Goal: Obtain resource: Obtain resource

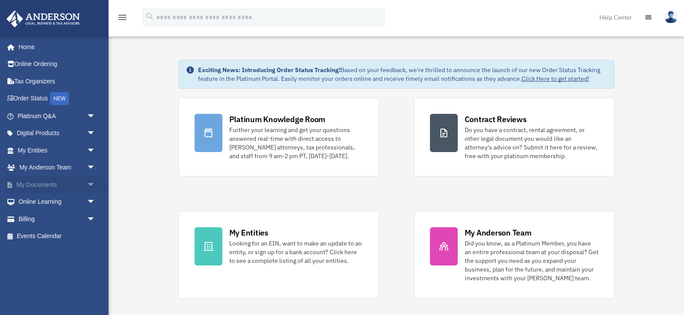
click at [89, 183] on span "arrow_drop_down" at bounding box center [95, 185] width 17 height 18
click at [38, 201] on link "Box" at bounding box center [60, 201] width 96 height 17
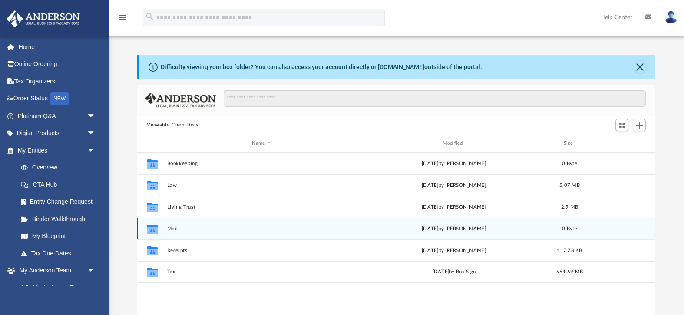
scroll to position [197, 517]
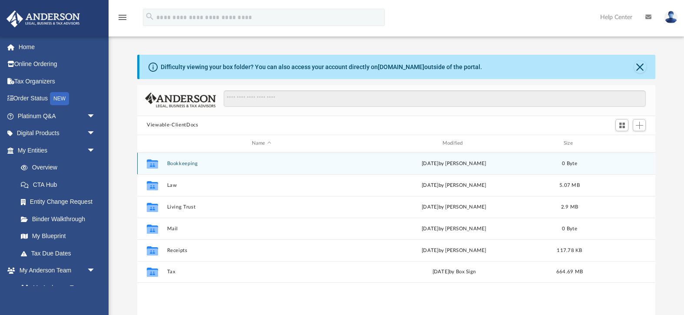
click at [187, 166] on div "Collaborated Folder Bookkeeping [DATE] by [PERSON_NAME] 0 Byte" at bounding box center [396, 163] width 518 height 22
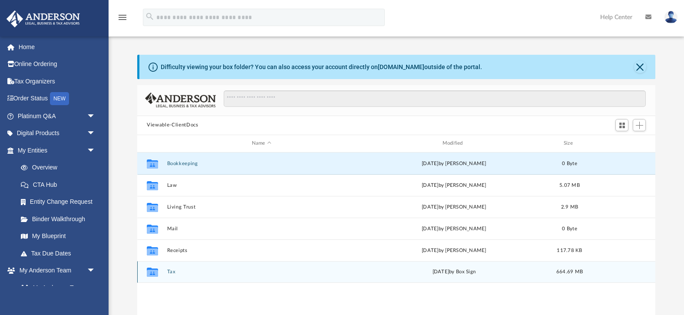
click at [168, 269] on button "Tax" at bounding box center [261, 272] width 189 height 6
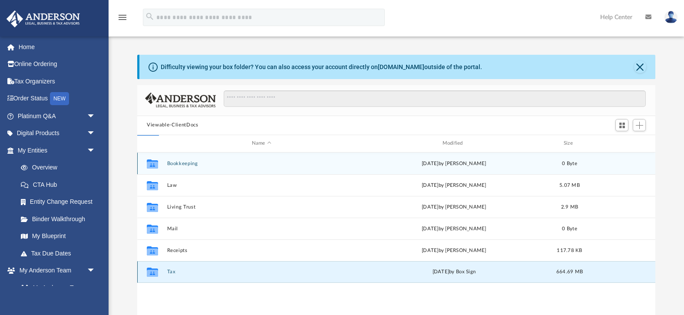
click at [171, 272] on button "Tax" at bounding box center [261, 272] width 189 height 6
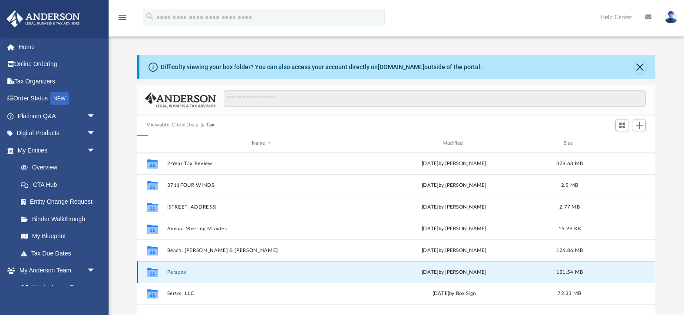
click at [171, 272] on button "Personal" at bounding box center [261, 272] width 189 height 6
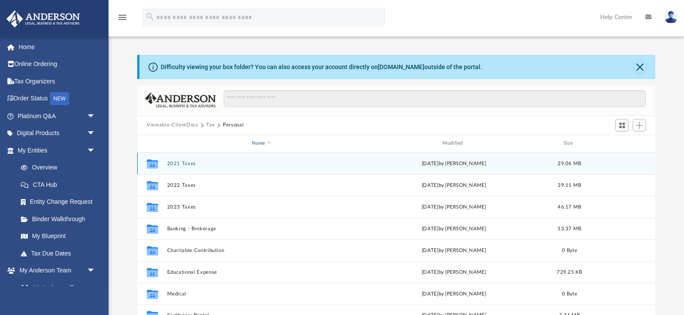
scroll to position [0, 0]
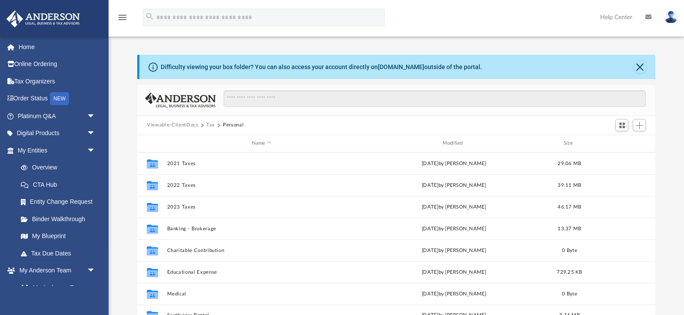
click at [208, 126] on button "Tax" at bounding box center [210, 125] width 9 height 8
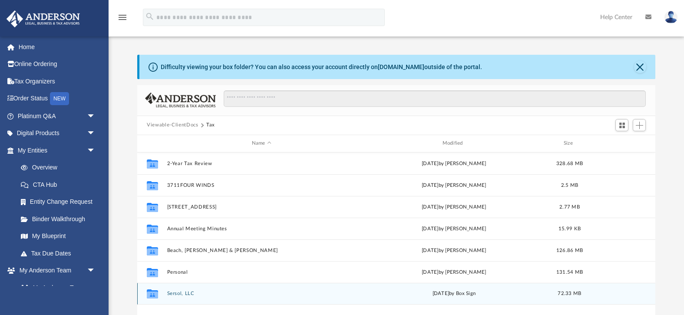
click at [172, 293] on button "Sersol, LLC" at bounding box center [261, 293] width 189 height 6
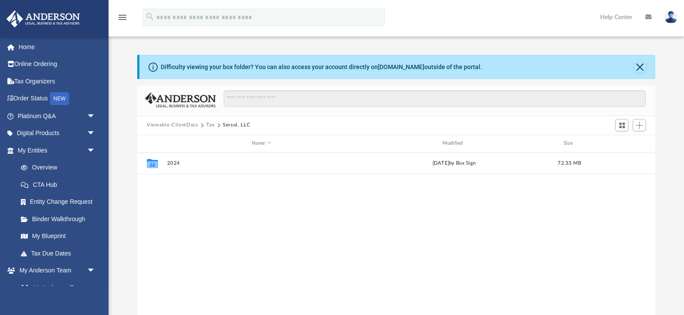
click at [172, 290] on div "Collaborated Folder 2024 Tue Aug 26 2025 by Box Sign 72.33 MB" at bounding box center [396, 242] width 518 height 180
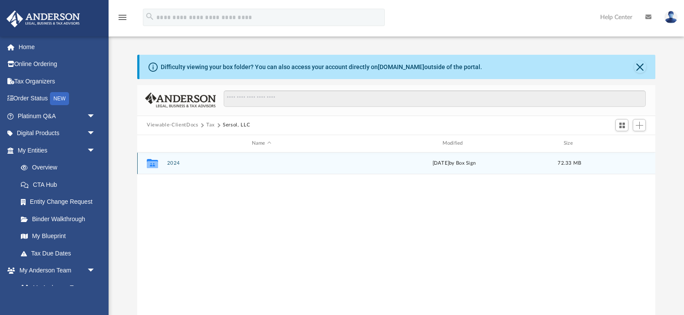
click at [174, 164] on button "2024" at bounding box center [261, 163] width 189 height 6
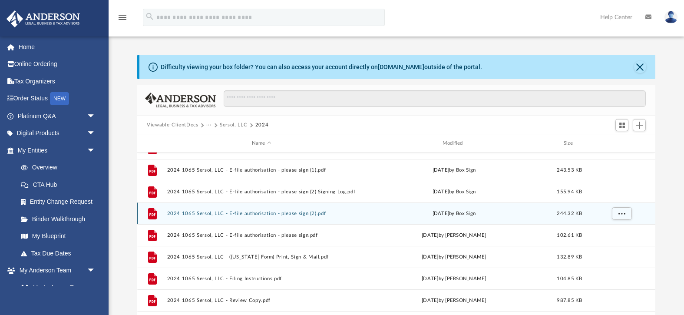
scroll to position [145, 0]
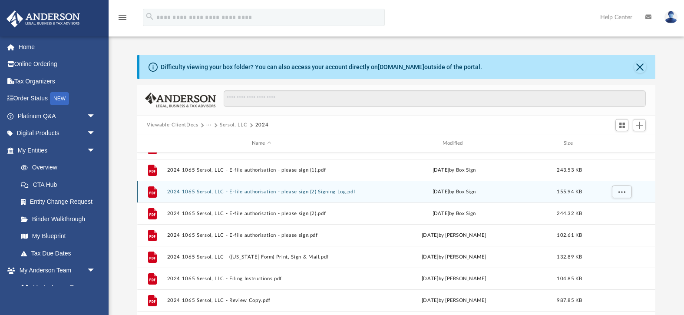
click at [221, 191] on button "2024 1065 Sersol, LLC - E-file authorisation - please sign (2) Signing Log.pdf" at bounding box center [261, 191] width 189 height 6
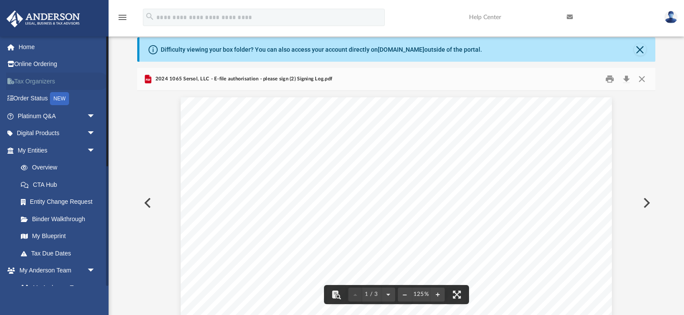
scroll to position [0, 0]
click at [147, 203] on button "Preview" at bounding box center [146, 203] width 19 height 24
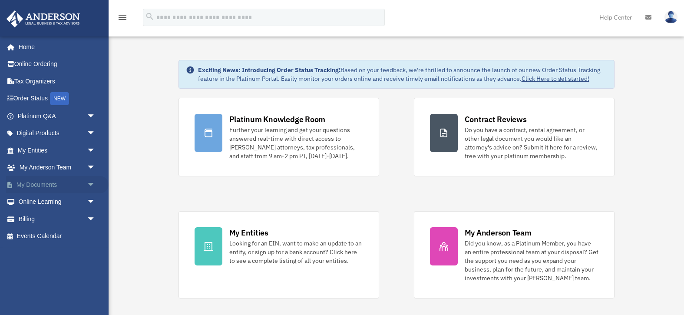
click at [87, 183] on span "arrow_drop_down" at bounding box center [95, 185] width 17 height 18
click at [33, 197] on link "Box" at bounding box center [60, 201] width 96 height 17
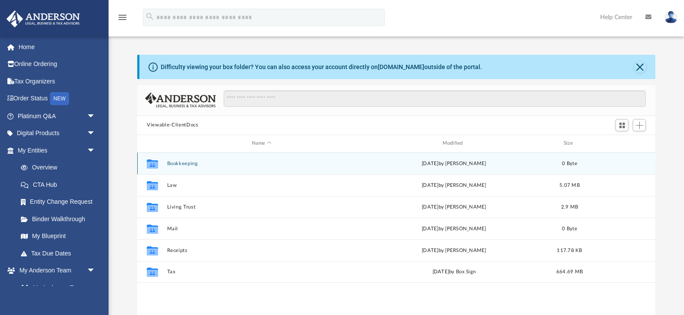
scroll to position [197, 517]
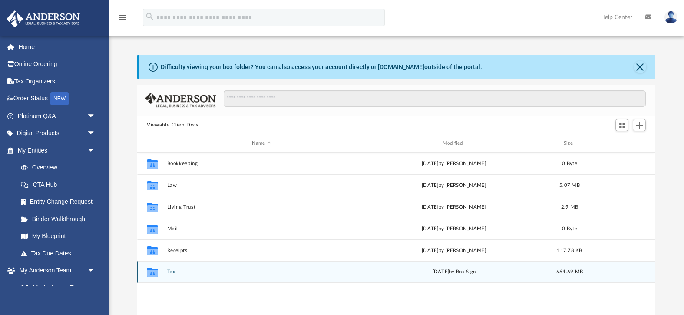
click at [168, 273] on button "Tax" at bounding box center [261, 272] width 189 height 6
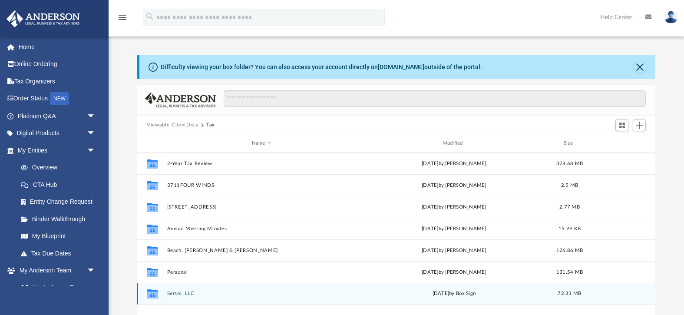
click at [183, 293] on button "Sersol, LLC" at bounding box center [261, 293] width 189 height 6
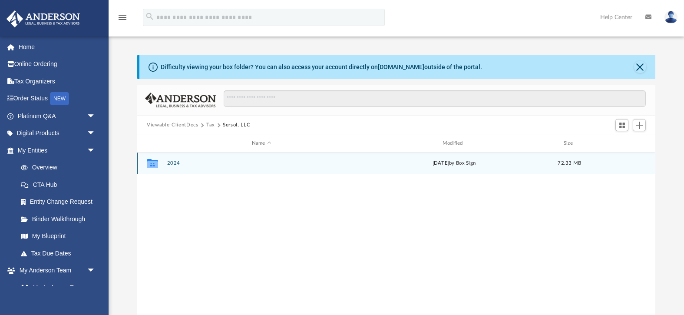
click at [173, 162] on button "2024" at bounding box center [261, 163] width 189 height 6
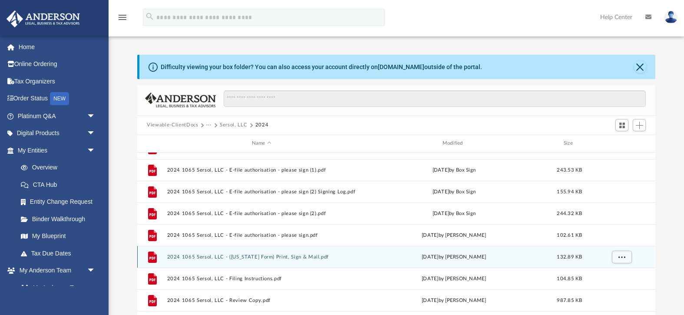
scroll to position [145, 0]
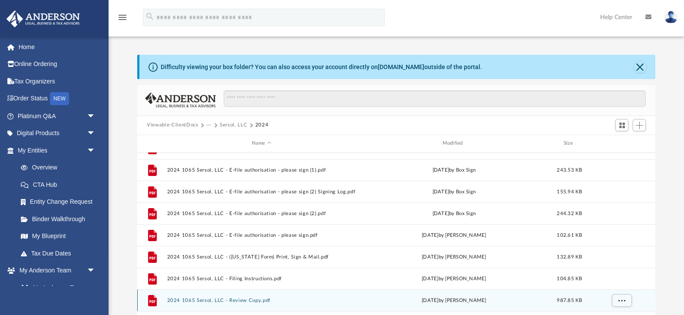
click at [189, 301] on button "2024 1065 Sersol, LLC - Review Copy.pdf" at bounding box center [261, 300] width 189 height 6
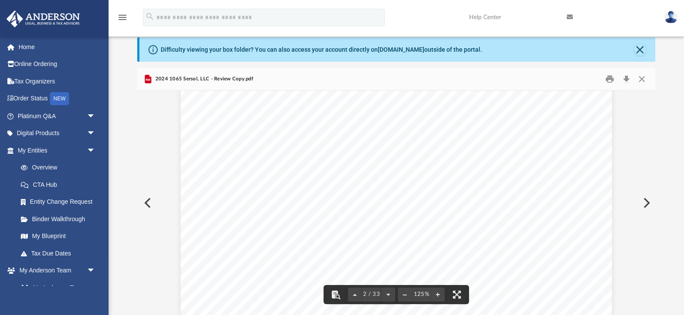
scroll to position [1102, 0]
click at [646, 203] on button "Preview" at bounding box center [645, 203] width 19 height 24
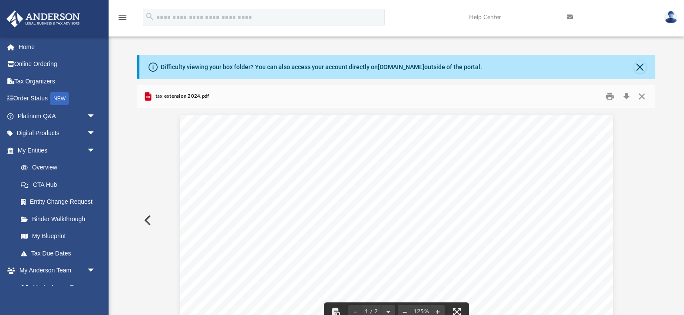
scroll to position [0, 0]
click at [147, 221] on button "Preview" at bounding box center [146, 220] width 19 height 24
